Goal: Use online tool/utility: Utilize a website feature to perform a specific function

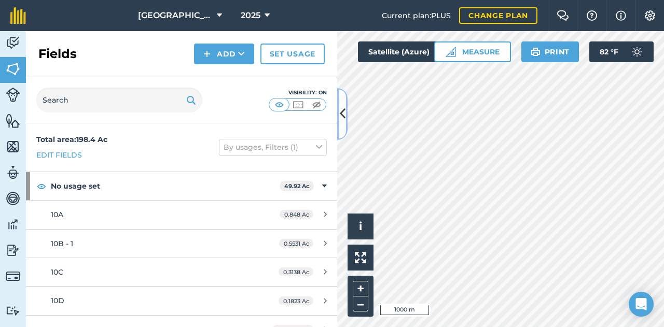
click at [342, 117] on icon at bounding box center [343, 114] width 6 height 18
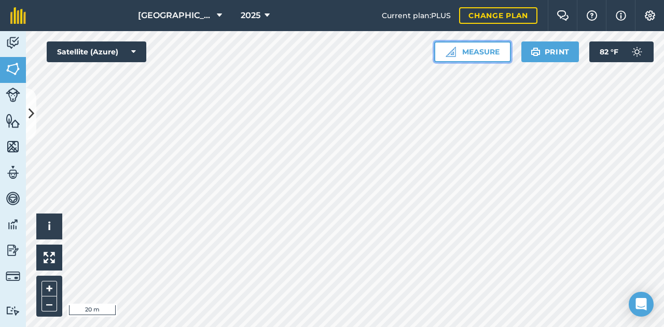
click at [467, 52] on button "Measure" at bounding box center [472, 52] width 77 height 21
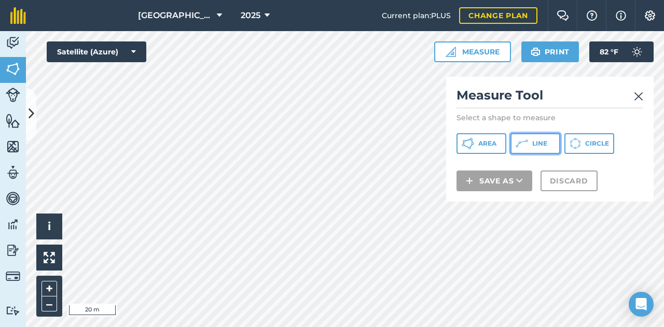
click at [548, 150] on button "Line" at bounding box center [536, 143] width 50 height 21
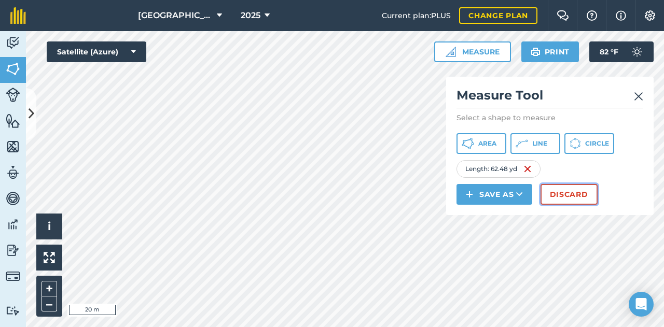
click at [570, 188] on button "Discard" at bounding box center [569, 194] width 57 height 21
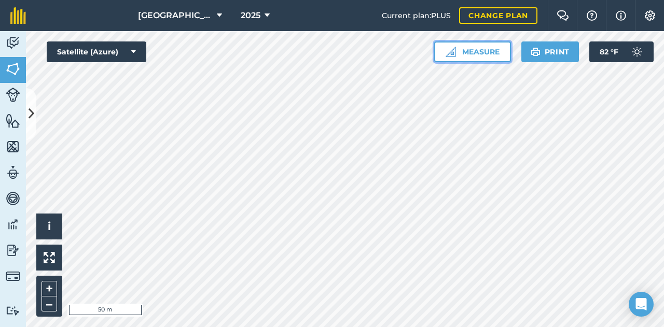
click at [455, 49] on button "Measure" at bounding box center [472, 52] width 77 height 21
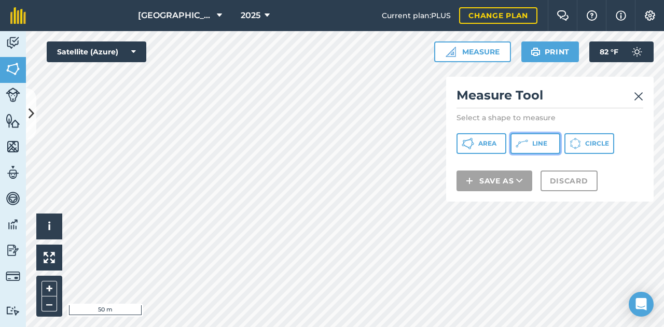
click at [535, 147] on span "Line" at bounding box center [540, 144] width 15 height 8
